Goal: Task Accomplishment & Management: Manage account settings

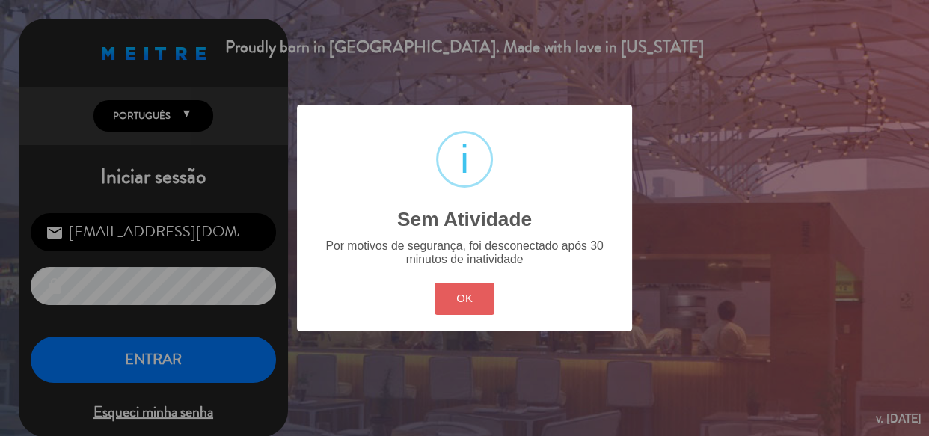
click at [465, 305] on button "OK" at bounding box center [465, 299] width 61 height 32
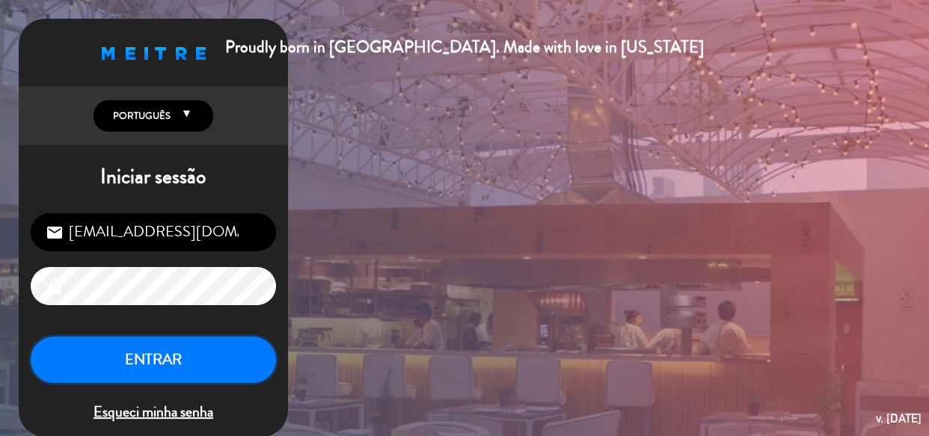
click at [193, 372] on button "ENTRAR" at bounding box center [153, 360] width 245 height 47
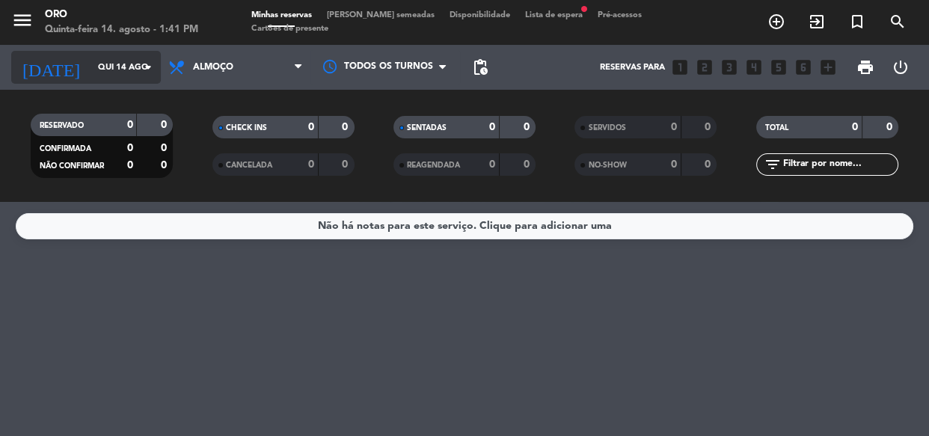
click at [105, 72] on input "Qui 14 ago" at bounding box center [147, 67] width 115 height 25
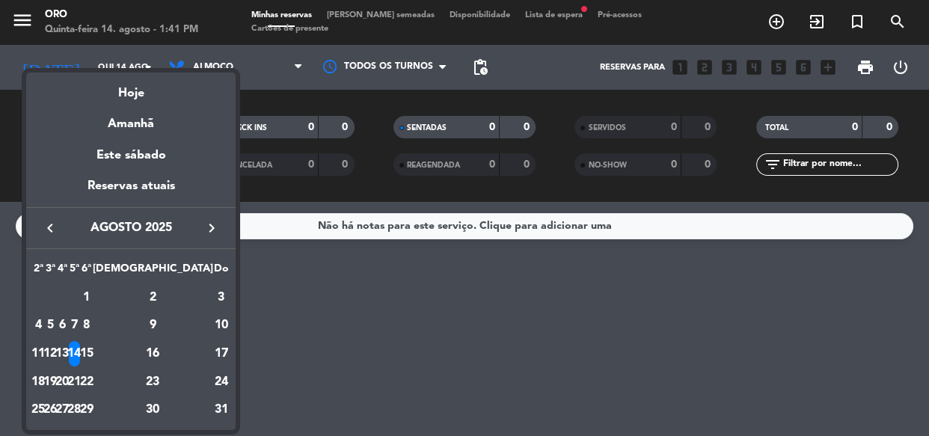
click at [366, 273] on div at bounding box center [464, 218] width 929 height 436
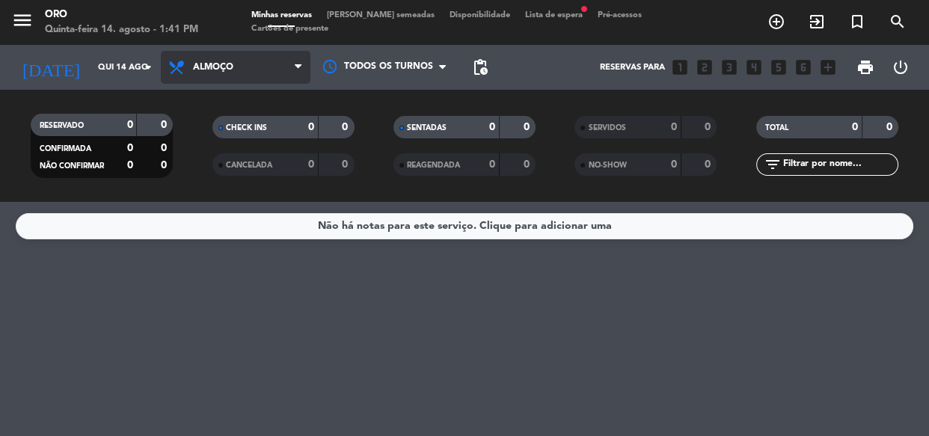
click at [242, 64] on span "Almoço" at bounding box center [236, 67] width 150 height 33
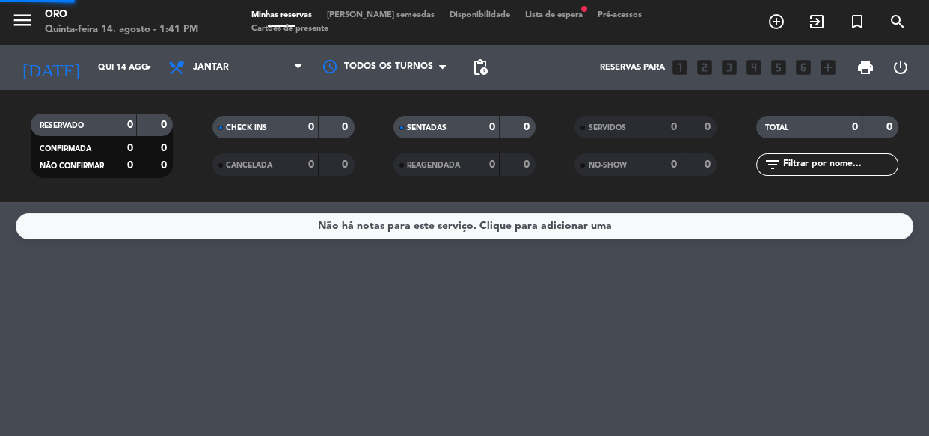
click at [263, 161] on div "menu Oro Quinta-feira 14. agosto - 1:41 PM Minhas reservas Mesas semeadas Dispo…" at bounding box center [464, 101] width 929 height 202
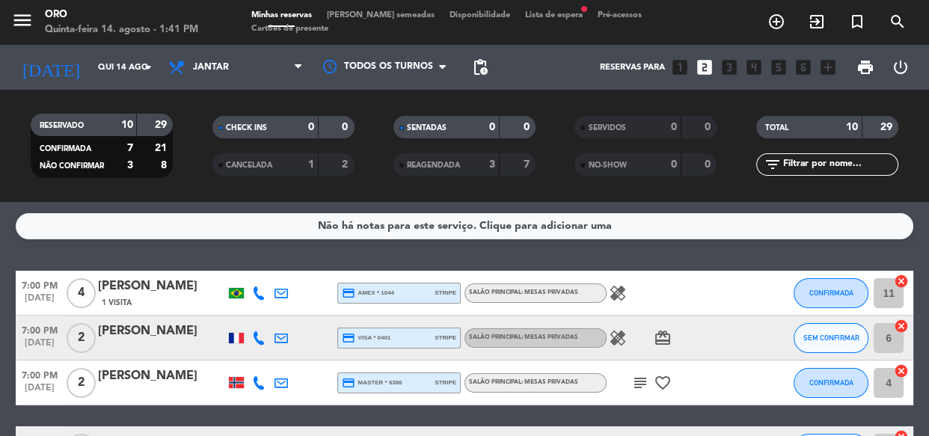
click at [161, 164] on div "8" at bounding box center [155, 165] width 28 height 17
click at [109, 82] on div "[DATE] [DATE] arrow_drop_down" at bounding box center [86, 67] width 150 height 33
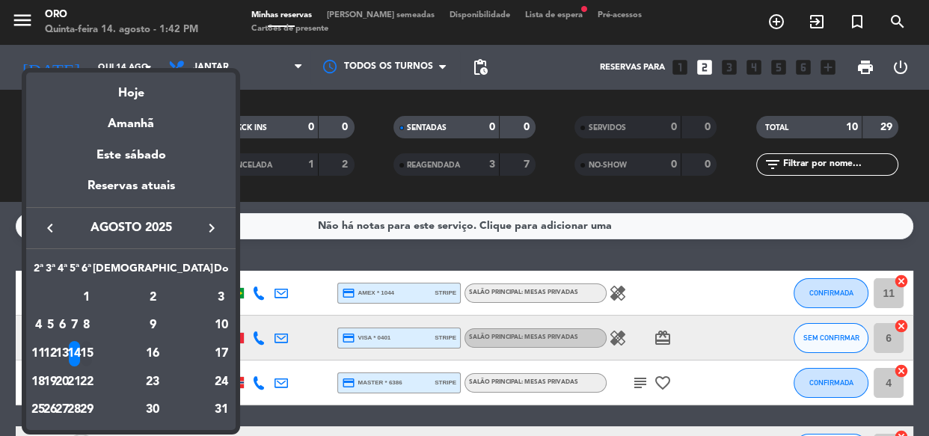
click at [92, 354] on div "15" at bounding box center [86, 353] width 11 height 25
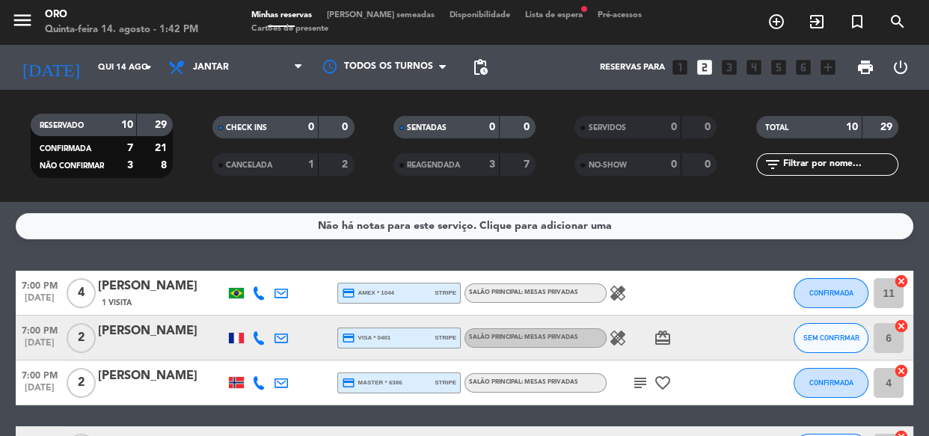
type input "[DATE]"
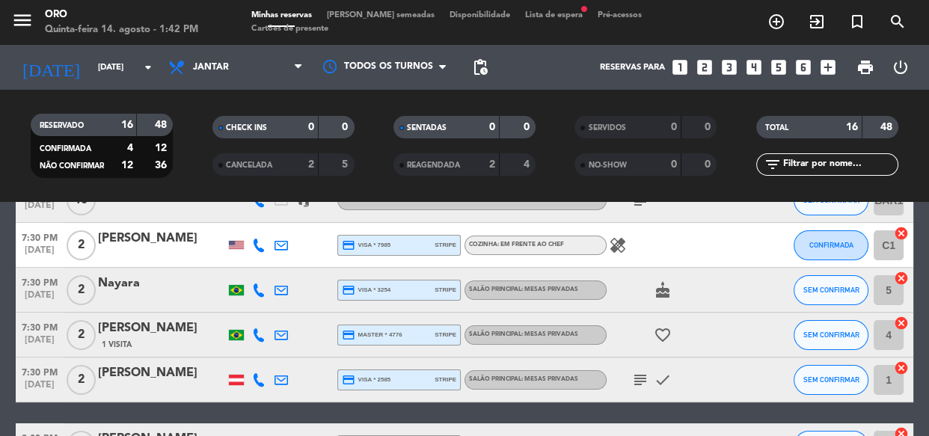
scroll to position [135, 0]
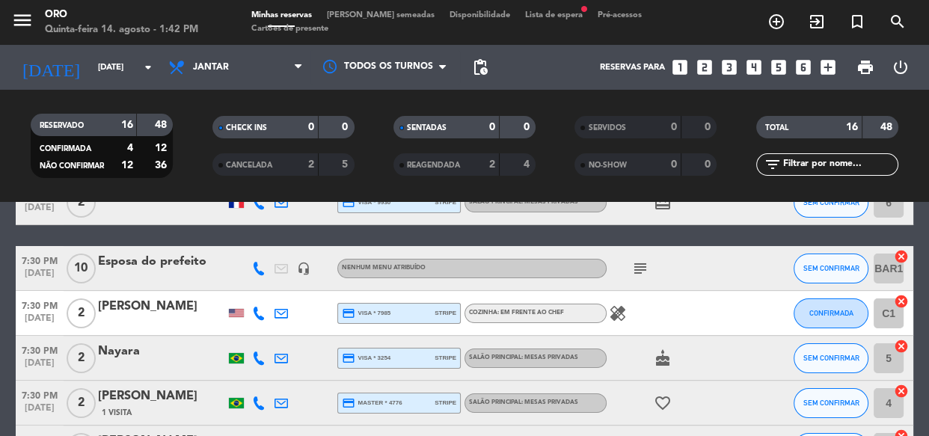
click at [154, 262] on div "Esposa do prefeito" at bounding box center [161, 261] width 127 height 19
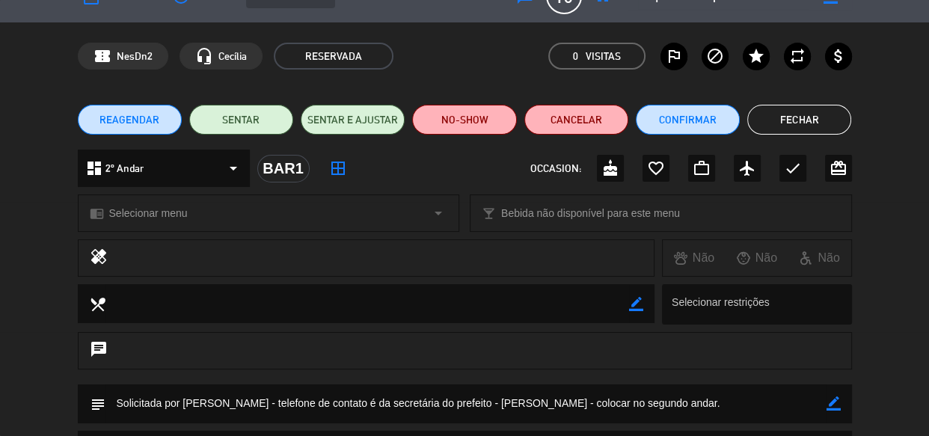
scroll to position [0, 0]
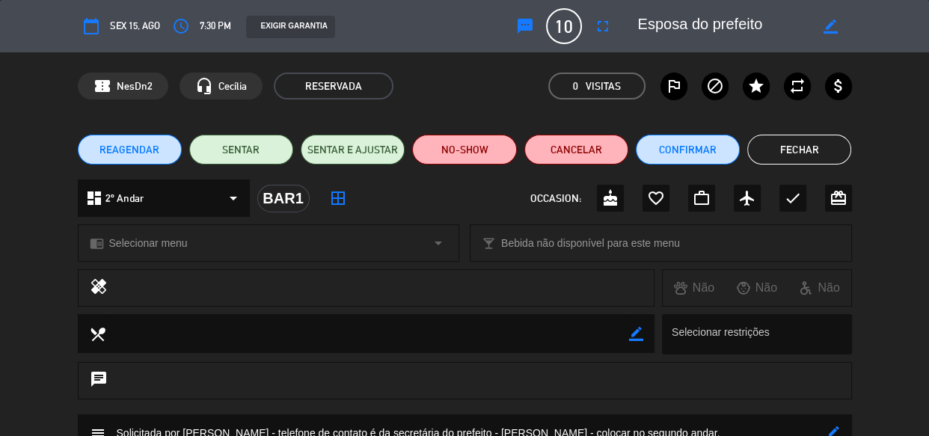
click at [800, 150] on button "Fechar" at bounding box center [799, 150] width 104 height 30
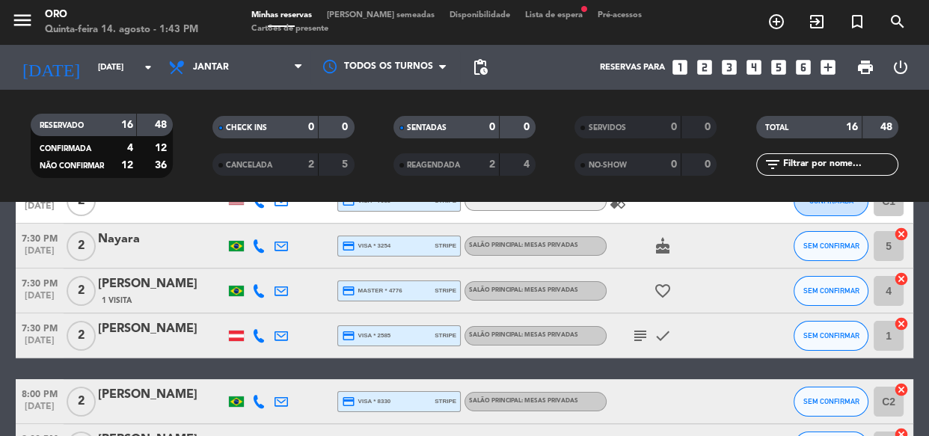
scroll to position [271, 0]
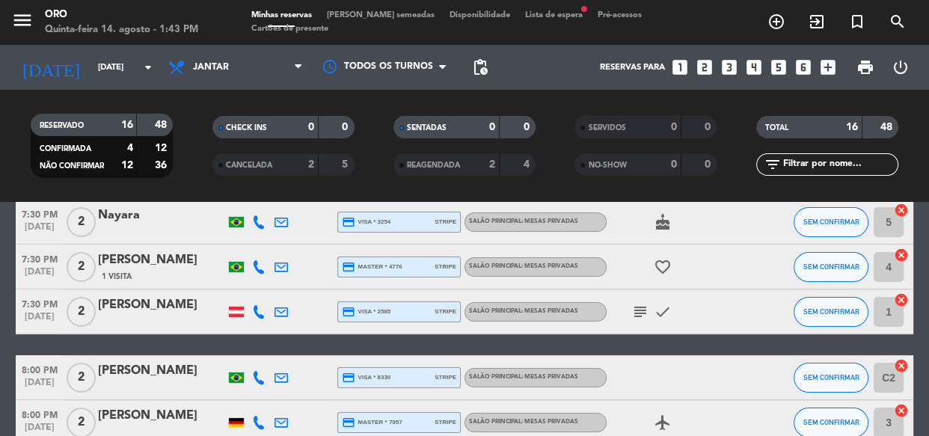
click at [133, 256] on div "[PERSON_NAME]" at bounding box center [161, 260] width 127 height 19
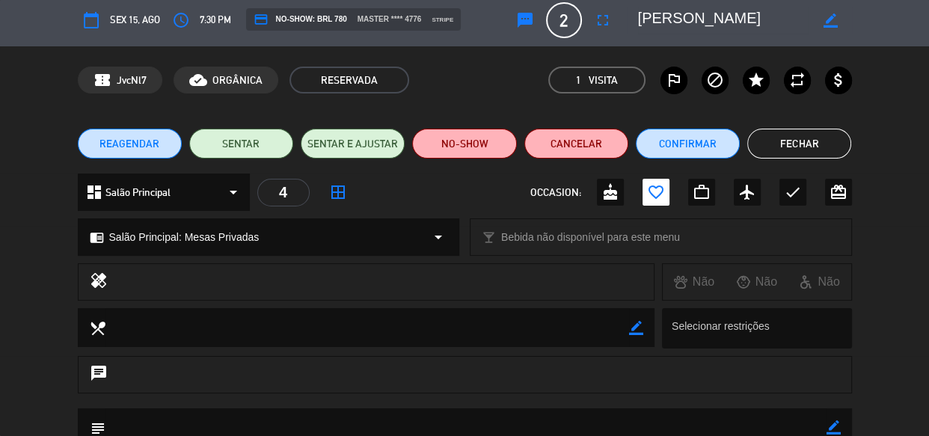
scroll to position [0, 0]
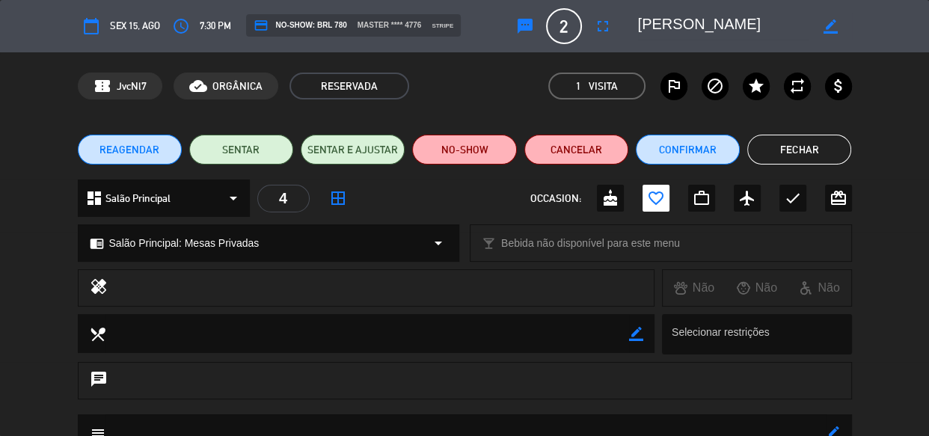
drag, startPoint x: 832, startPoint y: 147, endPoint x: 838, endPoint y: 164, distance: 18.0
click at [832, 149] on button "Fechar" at bounding box center [799, 150] width 104 height 30
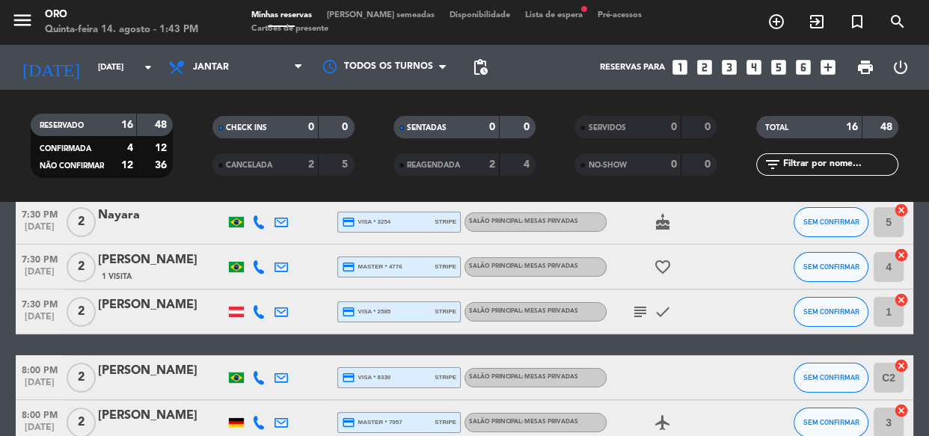
click at [636, 305] on icon "subject" at bounding box center [640, 312] width 18 height 18
click at [646, 307] on icon "subject" at bounding box center [640, 312] width 18 height 18
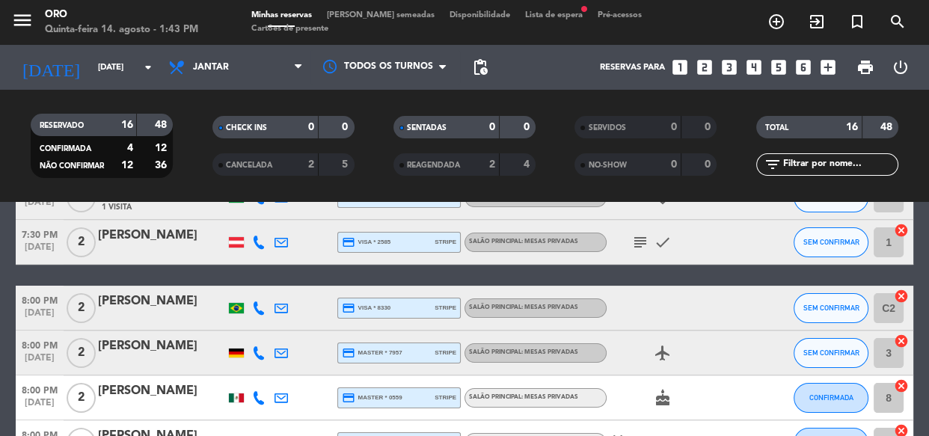
scroll to position [408, 0]
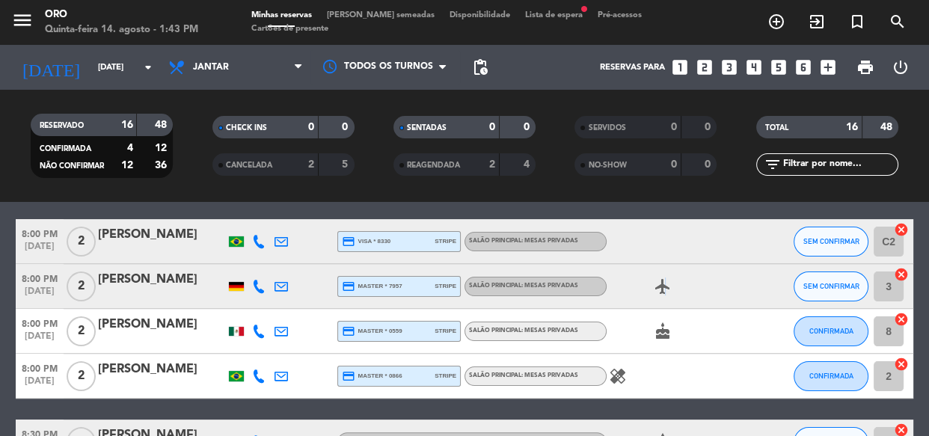
click at [664, 289] on icon "airplanemode_active" at bounding box center [663, 286] width 18 height 18
click at [664, 334] on icon "cake" at bounding box center [663, 331] width 18 height 18
click at [620, 378] on icon "healing" at bounding box center [618, 376] width 18 height 18
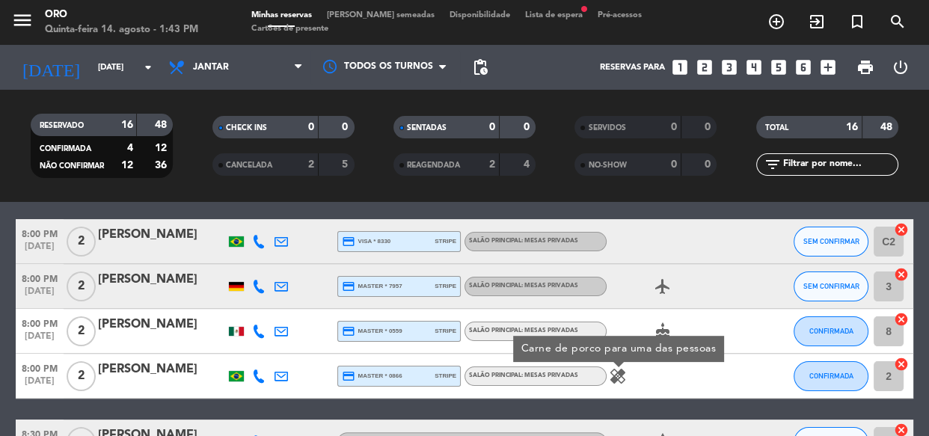
click at [161, 367] on div "[PERSON_NAME]" at bounding box center [161, 369] width 127 height 19
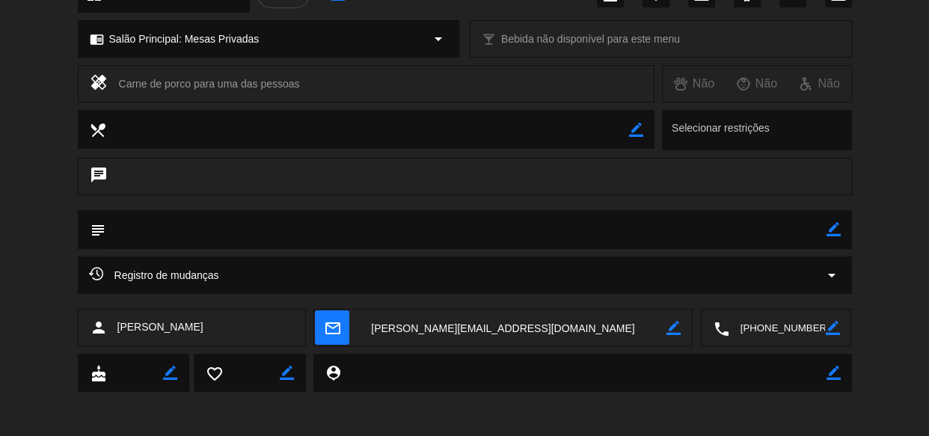
scroll to position [136, 0]
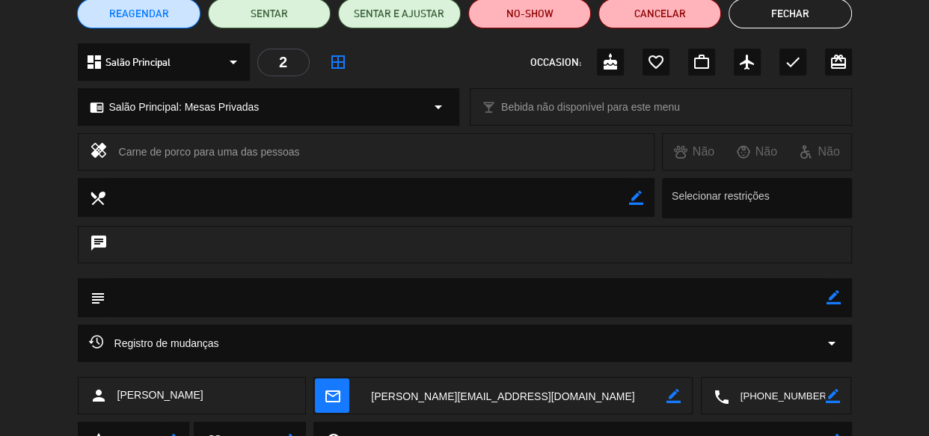
click at [91, 244] on icon "chat" at bounding box center [99, 244] width 18 height 21
click at [675, 238] on div "chat" at bounding box center [465, 244] width 774 height 37
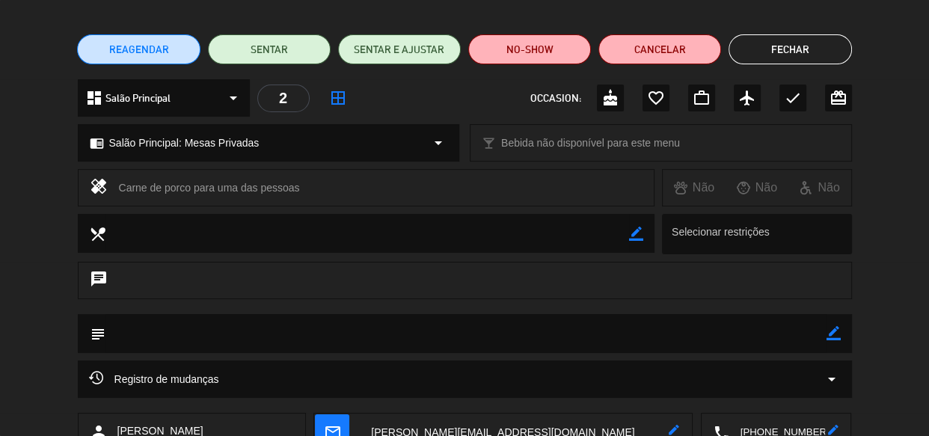
scroll to position [68, 0]
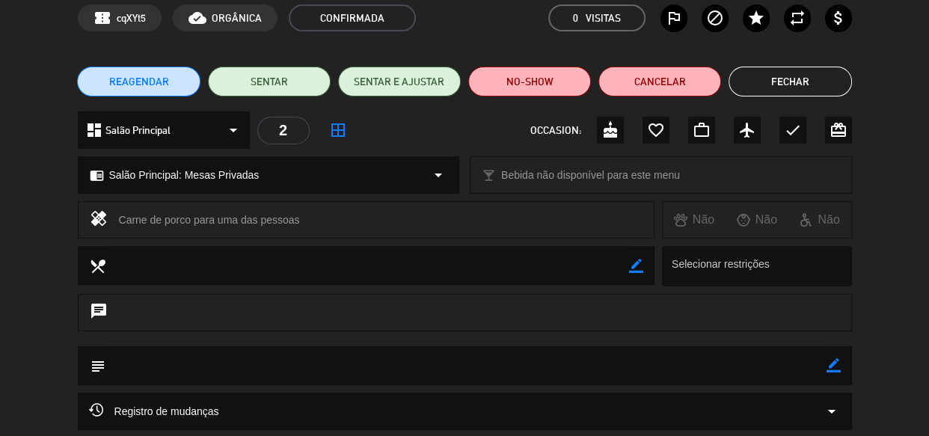
click at [104, 314] on icon "chat" at bounding box center [99, 312] width 18 height 21
click at [97, 221] on icon "healing" at bounding box center [99, 219] width 18 height 21
click at [797, 76] on button "Fechar" at bounding box center [789, 82] width 123 height 30
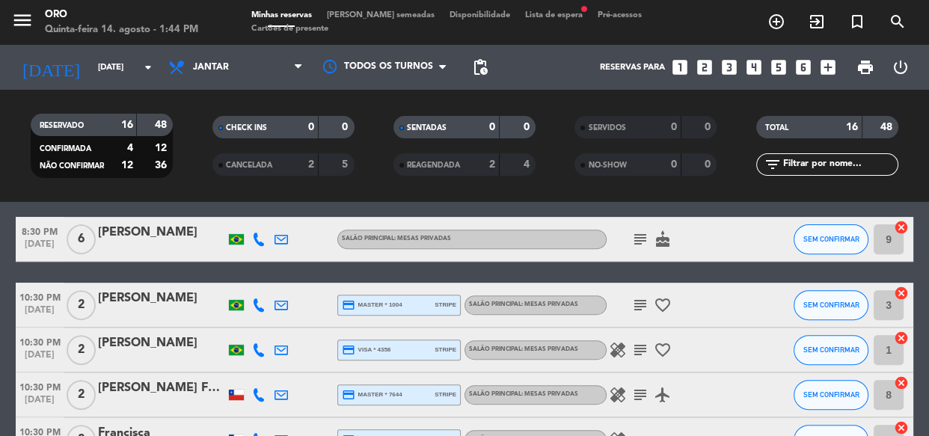
scroll to position [612, 0]
